Goal: Find specific page/section: Find specific page/section

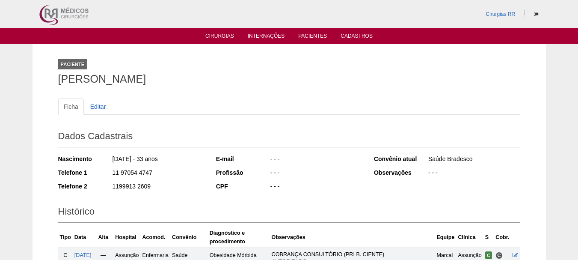
click at [319, 42] on ul "Cirurgias Internações Pacientes Cadastros" at bounding box center [289, 36] width 578 height 16
click at [317, 32] on li "Pacientes" at bounding box center [312, 35] width 41 height 7
click at [313, 34] on link "Pacientes" at bounding box center [312, 36] width 29 height 7
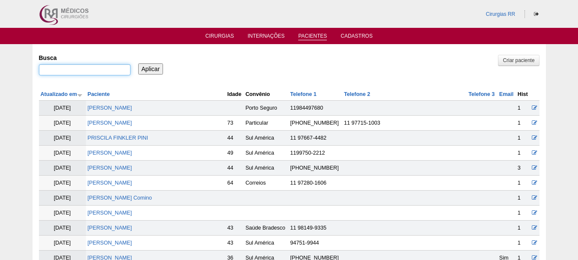
click at [89, 69] on input "Busca" at bounding box center [85, 69] width 92 height 11
type input "vitor"
click at [138, 63] on input "Aplicar" at bounding box center [150, 68] width 25 height 11
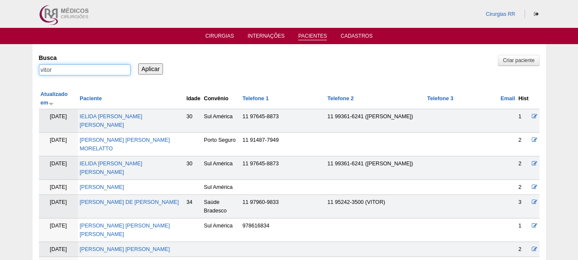
click at [89, 69] on input "vitor" at bounding box center [85, 69] width 92 height 11
type input "victor"
click at [138, 63] on input "Aplicar" at bounding box center [150, 68] width 25 height 11
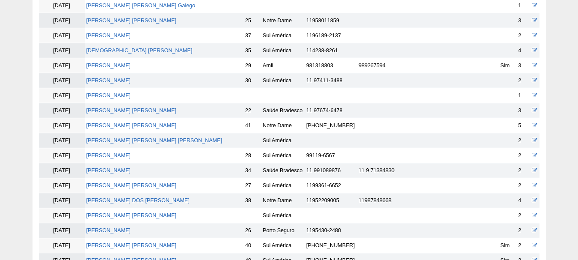
scroll to position [464, 0]
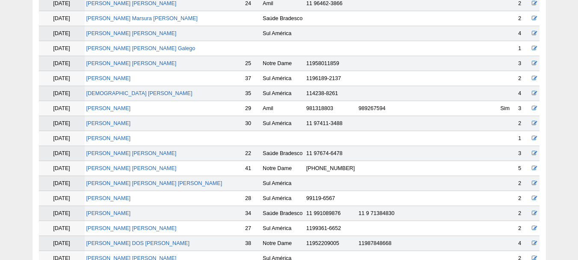
click at [123, 164] on td "VICTOR HUGO LOPES" at bounding box center [164, 168] width 159 height 15
click at [125, 168] on link "VICTOR HUGO LOPES" at bounding box center [131, 168] width 90 height 6
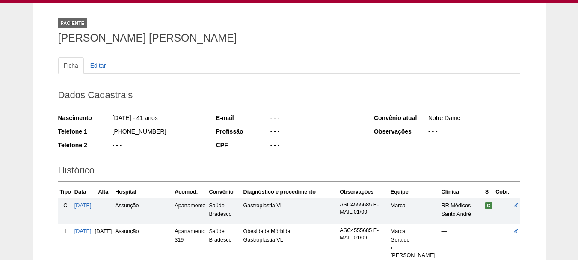
scroll to position [28, 0]
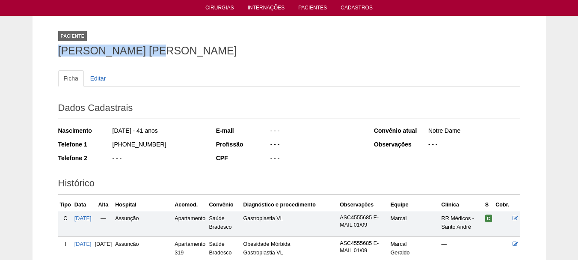
drag, startPoint x: 174, startPoint y: 52, endPoint x: 59, endPoint y: 54, distance: 114.3
click at [59, 54] on h1 "[PERSON_NAME] [PERSON_NAME]" at bounding box center [289, 50] width 462 height 11
copy h1 "[PERSON_NAME] [PERSON_NAME]"
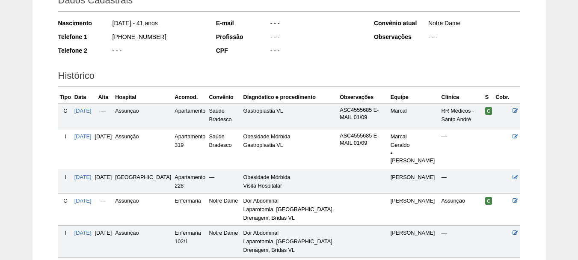
scroll to position [157, 0]
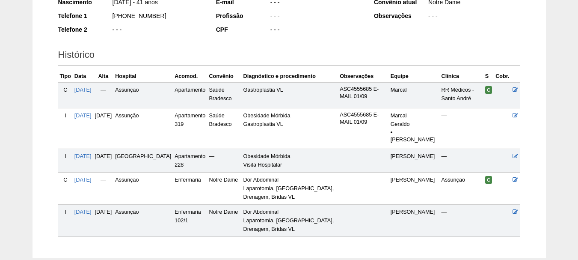
click at [209, 103] on td "Saúde Bradesco" at bounding box center [224, 95] width 34 height 26
click at [91, 89] on span "[DATE]" at bounding box center [82, 90] width 17 height 6
